Goal: Task Accomplishment & Management: Use online tool/utility

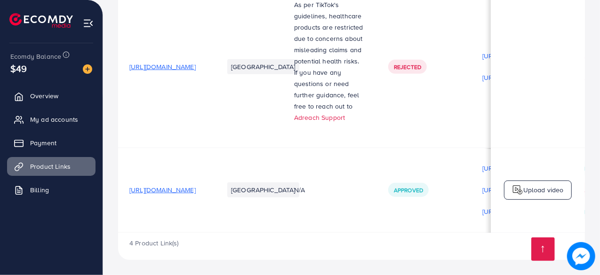
scroll to position [0, 94]
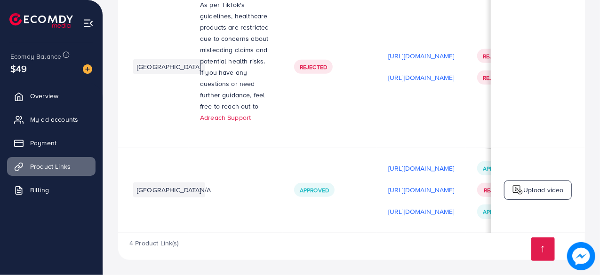
drag, startPoint x: 416, startPoint y: 233, endPoint x: 504, endPoint y: 244, distance: 88.7
click at [504, 244] on div "Product URLs Target markets Reason rejected Status Product video Status video A…" at bounding box center [351, 61] width 467 height 398
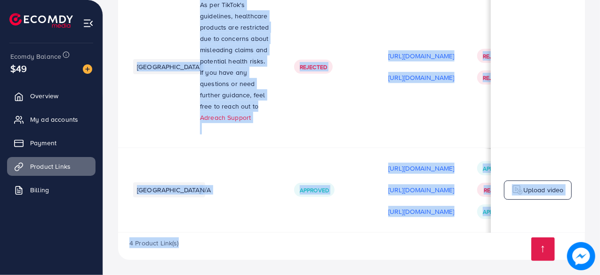
scroll to position [0, 94]
drag, startPoint x: 456, startPoint y: 234, endPoint x: 482, endPoint y: 232, distance: 26.4
click at [482, 232] on div "Product URLs Target markets Reason rejected Status Product video Status video A…" at bounding box center [351, 61] width 467 height 398
click at [453, 234] on div "4 Product Link(s)" at bounding box center [351, 246] width 467 height 27
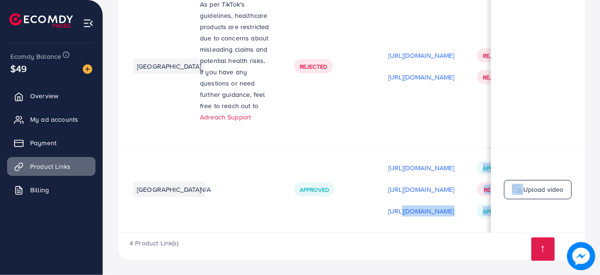
drag, startPoint x: 458, startPoint y: 230, endPoint x: 483, endPoint y: 229, distance: 24.5
click at [483, 229] on tr "[URL][DOMAIN_NAME] [GEOGRAPHIC_DATA] N/A Approved [URL][DOMAIN_NAME] [URL][DOMA…" at bounding box center [339, 189] width 630 height 85
drag, startPoint x: 457, startPoint y: 233, endPoint x: 483, endPoint y: 236, distance: 26.5
click at [483, 236] on div "4 Product Link(s)" at bounding box center [351, 246] width 467 height 27
drag, startPoint x: 449, startPoint y: 233, endPoint x: 461, endPoint y: 234, distance: 12.7
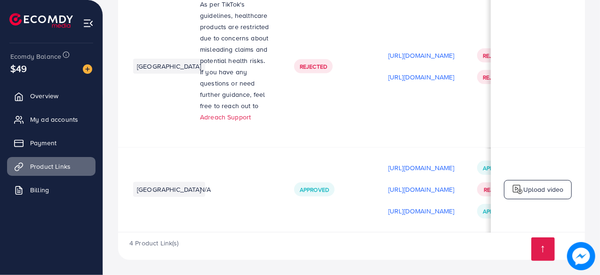
click at [461, 234] on div "Product URLs Target markets Reason rejected Status Product video Status video A…" at bounding box center [351, 61] width 467 height 398
drag, startPoint x: 457, startPoint y: 233, endPoint x: 478, endPoint y: 233, distance: 21.7
click at [475, 233] on div "Product URLs Target markets Reason rejected Status Product video Status video A…" at bounding box center [351, 61] width 467 height 398
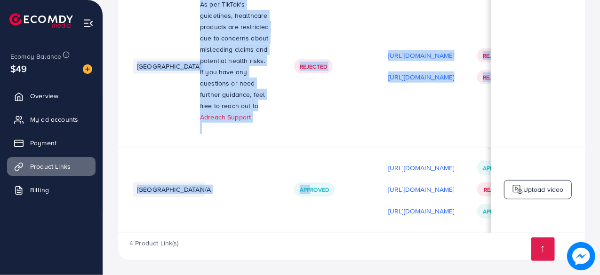
drag, startPoint x: 374, startPoint y: 230, endPoint x: 406, endPoint y: 231, distance: 32.5
click at [405, 231] on div "Product URLs Target markets Reason rejected Status Product video Status video A…" at bounding box center [351, 47] width 467 height 371
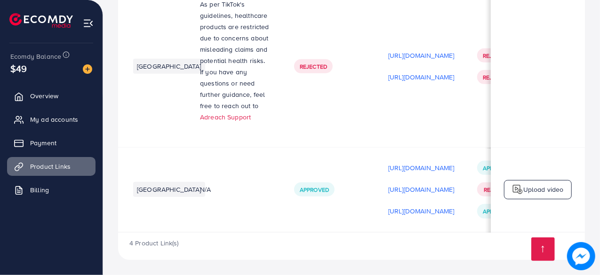
click at [420, 234] on div "4 Product Link(s)" at bounding box center [351, 246] width 467 height 27
drag, startPoint x: 429, startPoint y: 233, endPoint x: 438, endPoint y: 235, distance: 8.6
click at [438, 235] on div "4 Product Link(s)" at bounding box center [351, 246] width 467 height 27
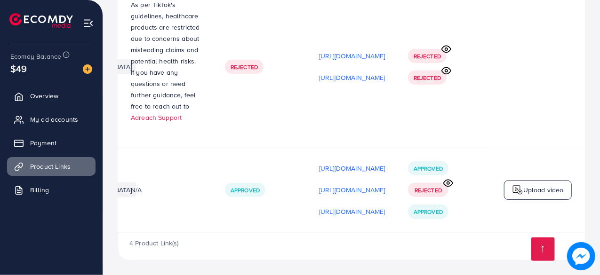
scroll to position [0, 278]
click at [449, 182] on circle at bounding box center [448, 183] width 2 height 2
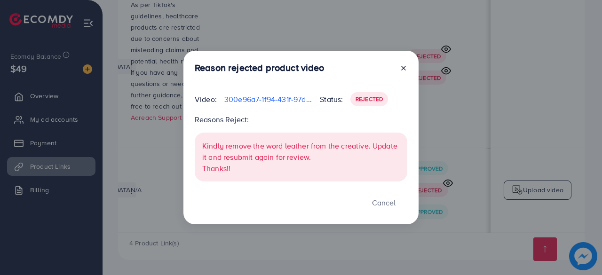
click at [404, 70] on icon at bounding box center [404, 68] width 8 height 8
